Goal: Information Seeking & Learning: Learn about a topic

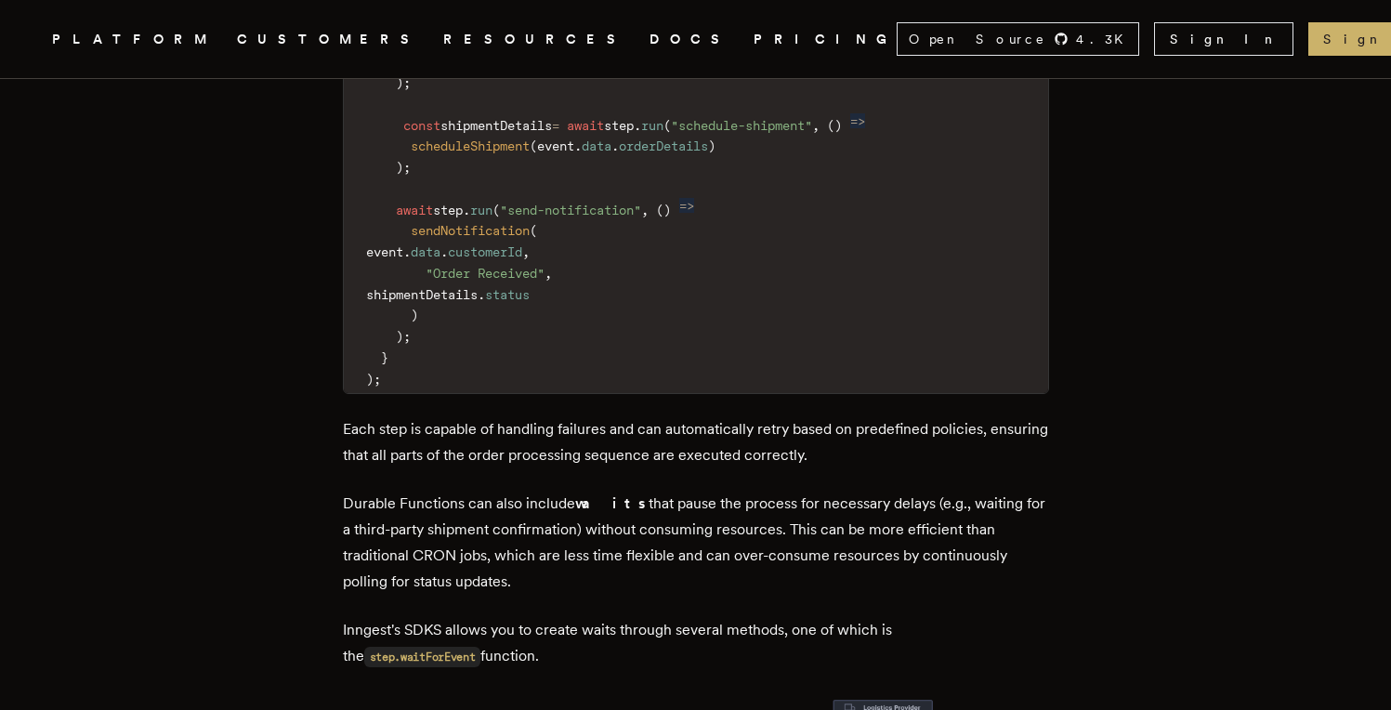
scroll to position [3506, 0]
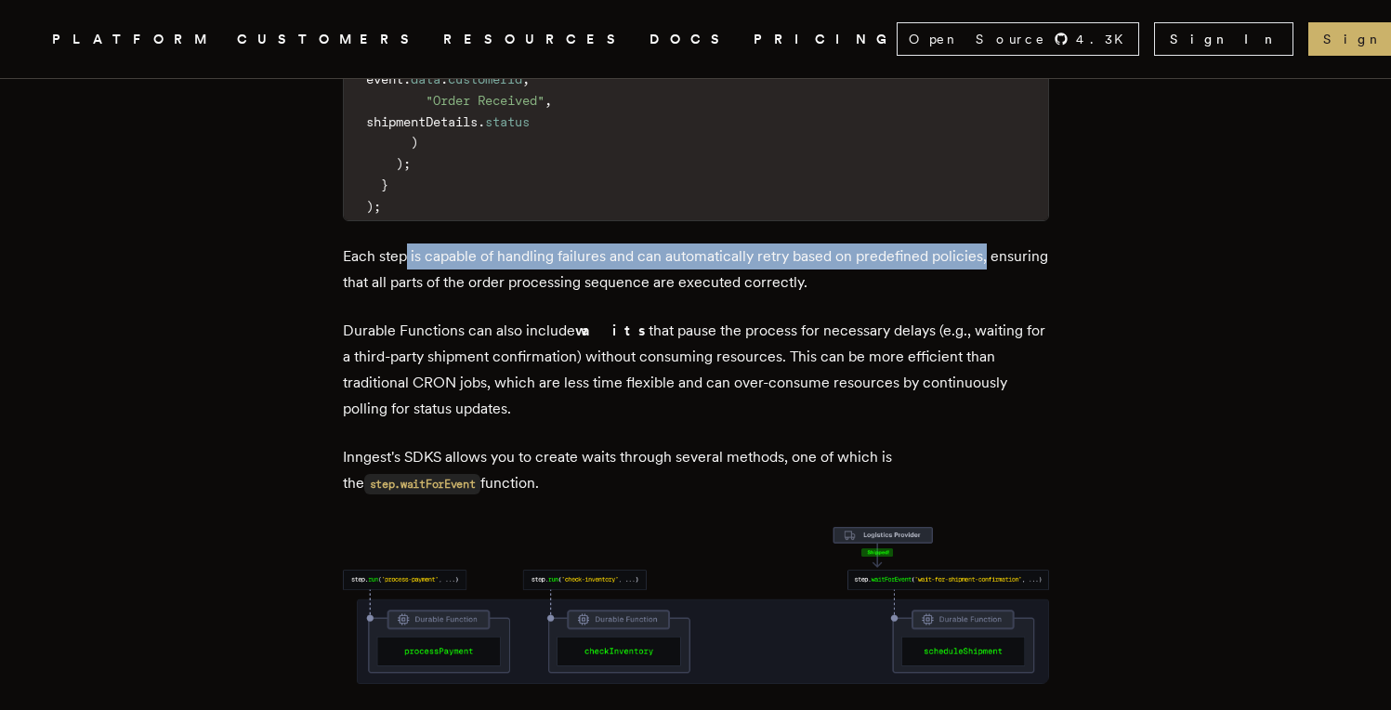
drag, startPoint x: 415, startPoint y: 145, endPoint x: 1008, endPoint y: 138, distance: 592.7
click at [1008, 243] on p "Each step is capable of handling failures and can automatically retry based on …" at bounding box center [696, 269] width 706 height 52
drag, startPoint x: 704, startPoint y: 171, endPoint x: 630, endPoint y: 192, distance: 77.3
click at [703, 171] on img at bounding box center [701, 168] width 21 height 21
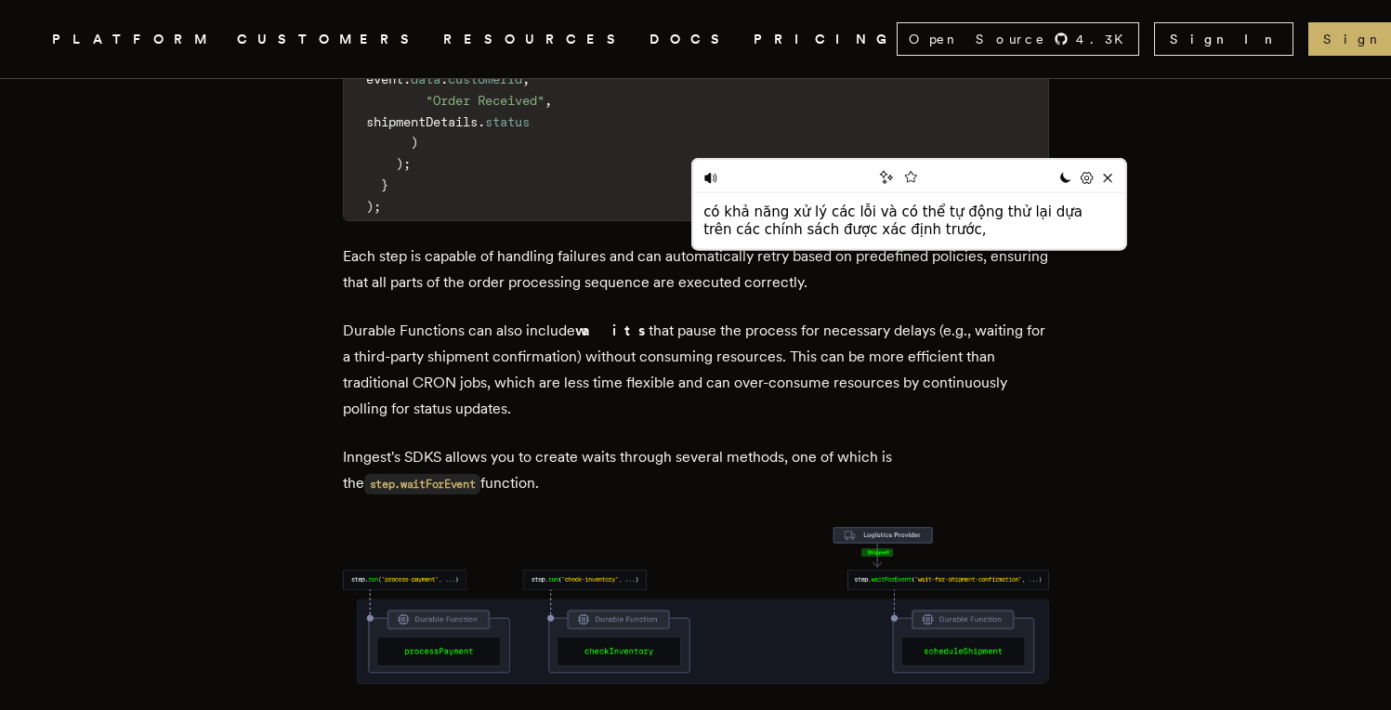
click at [725, 243] on p "Each step is capable of handling failures and can automatically retry based on …" at bounding box center [696, 269] width 706 height 52
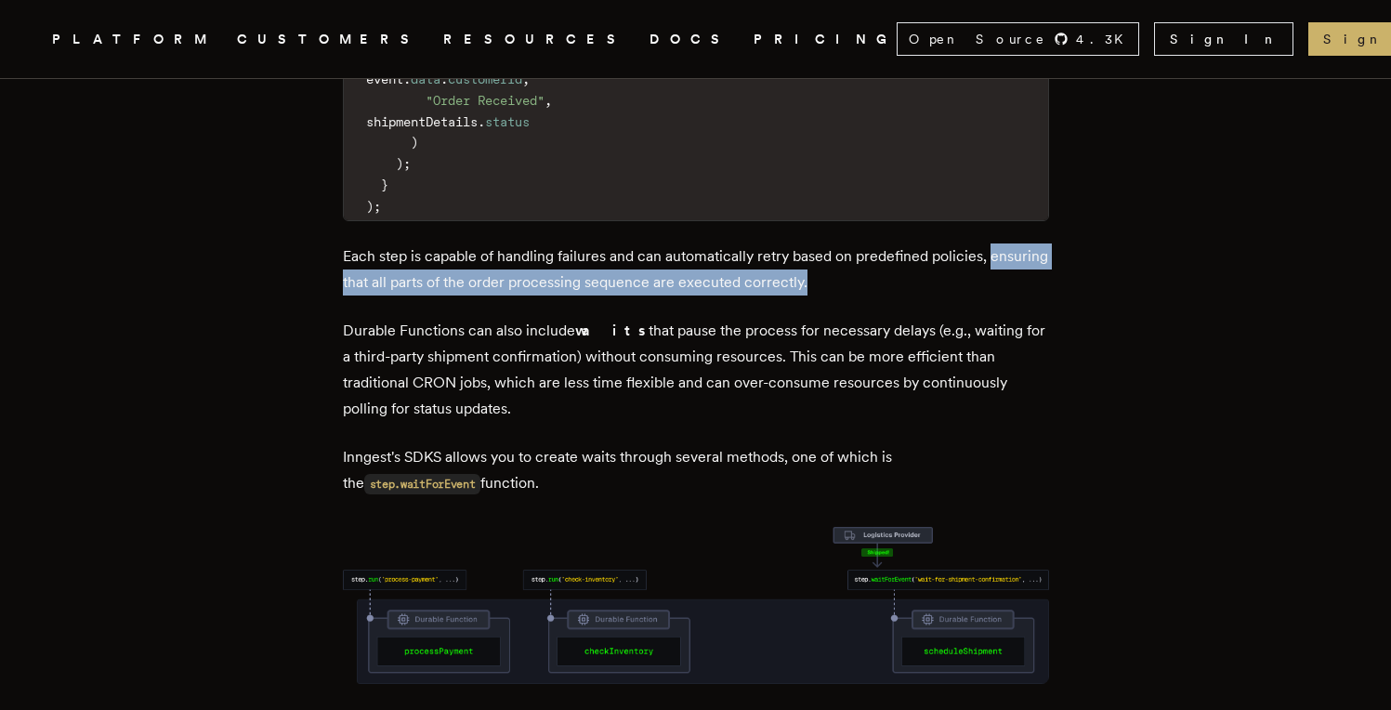
drag, startPoint x: 349, startPoint y: 173, endPoint x: 932, endPoint y: 172, distance: 582.5
click at [932, 243] on p "Each step is capable of handling failures and can automatically retry based on …" at bounding box center [696, 269] width 706 height 52
click at [602, 198] on img at bounding box center [608, 194] width 21 height 21
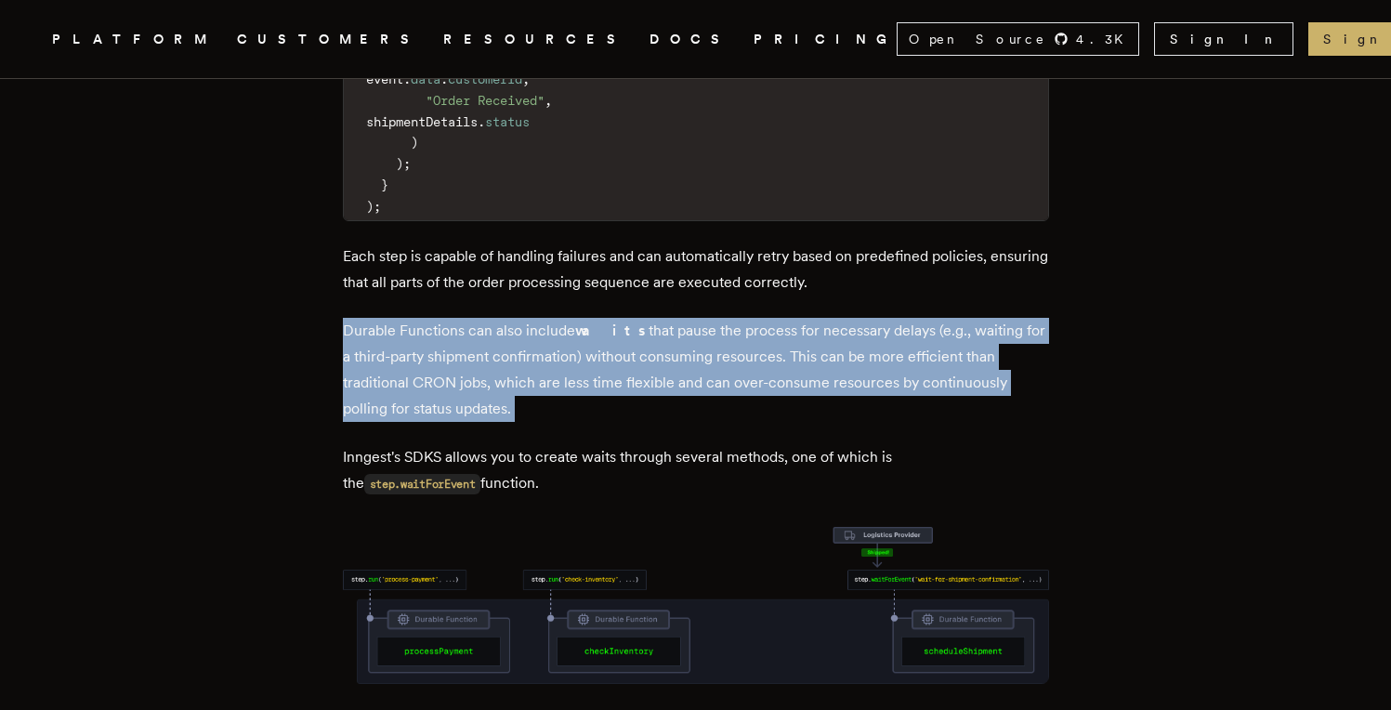
drag, startPoint x: 348, startPoint y: 223, endPoint x: 575, endPoint y: 313, distance: 243.9
click at [685, 325] on img at bounding box center [688, 320] width 21 height 21
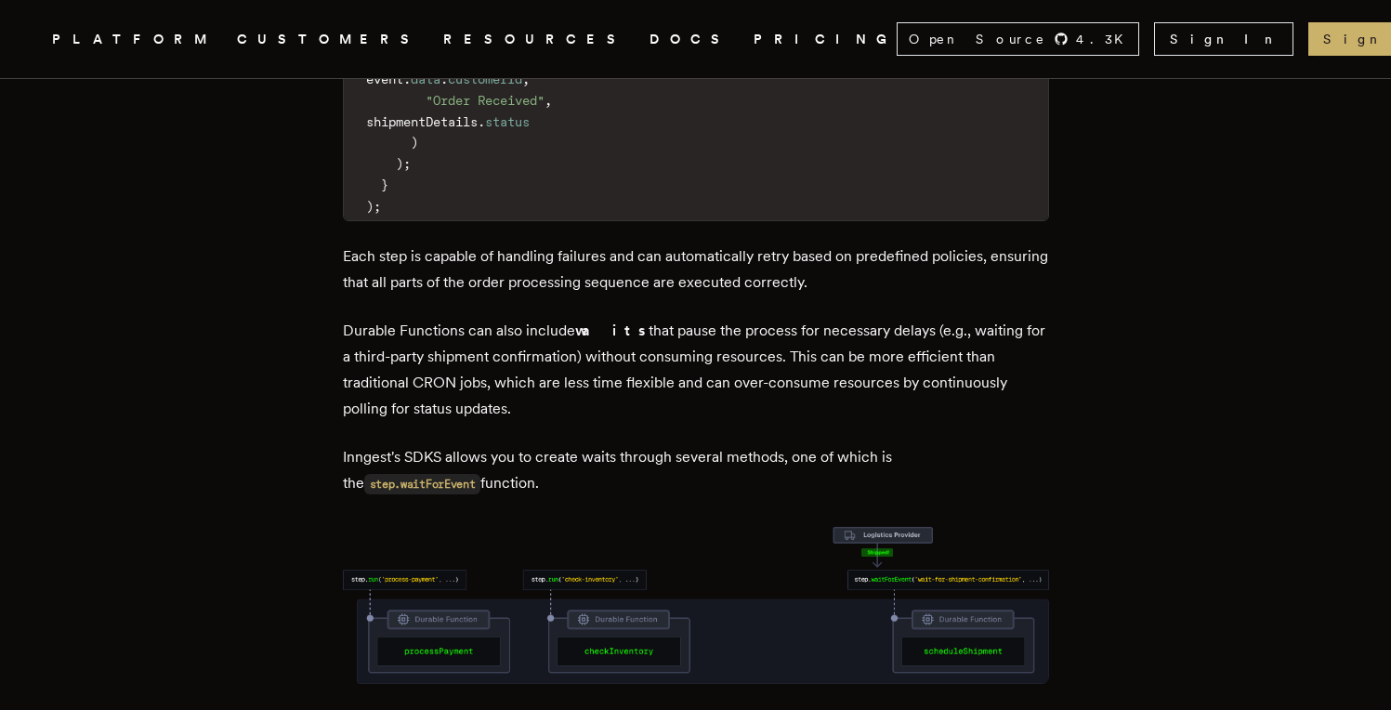
click at [495, 527] on img at bounding box center [696, 605] width 706 height 157
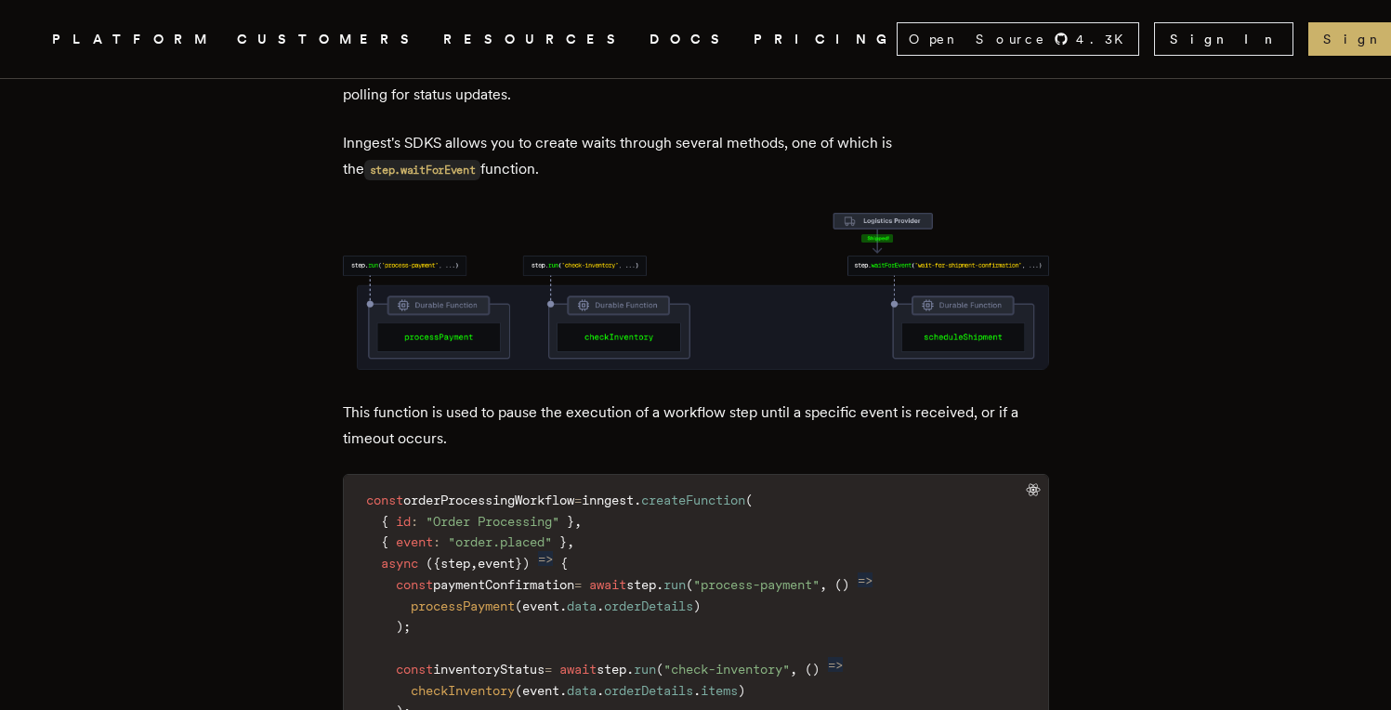
scroll to position [3819, 0]
